Goal: Information Seeking & Learning: Learn about a topic

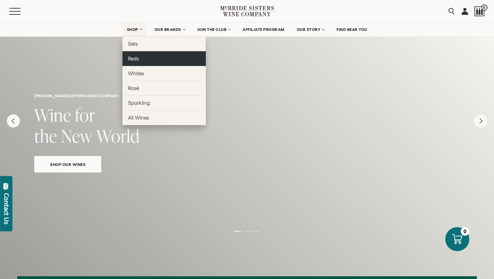
click at [137, 59] on span "Reds" at bounding box center [133, 59] width 11 height 6
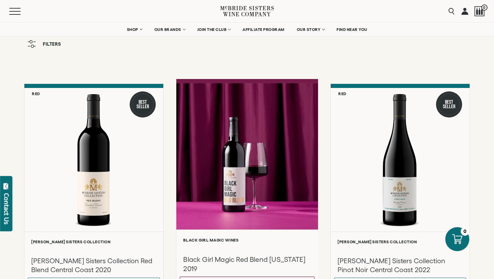
scroll to position [111, 0]
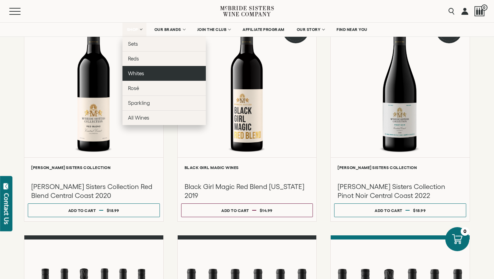
click at [141, 73] on span "Whites" at bounding box center [136, 73] width 16 height 6
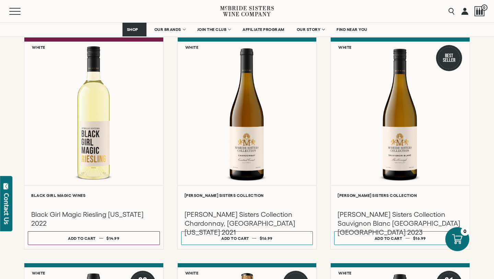
scroll to position [325, 0]
